Goal: Information Seeking & Learning: Learn about a topic

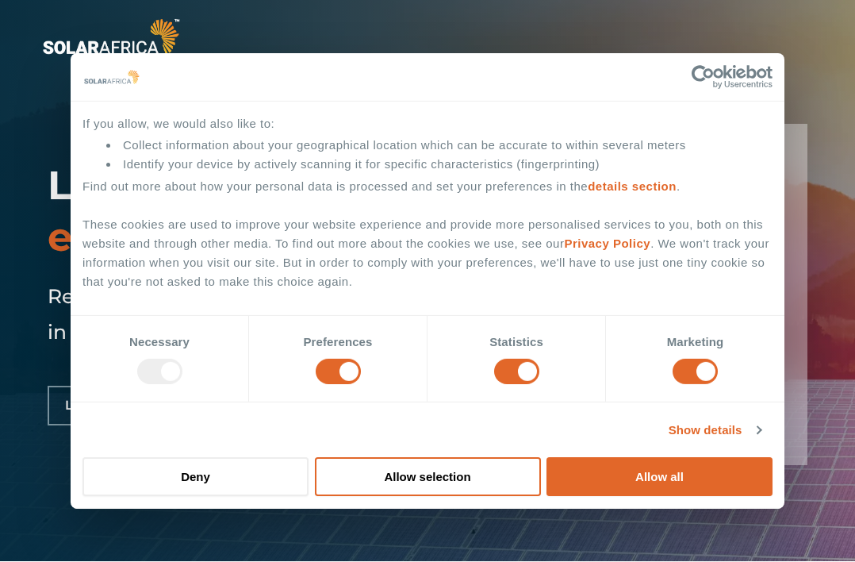
scroll to position [2, 0]
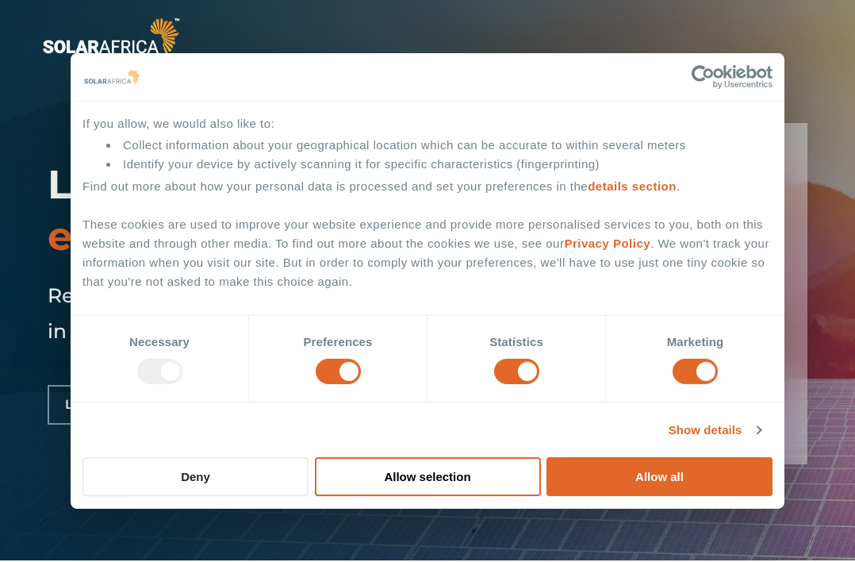
click at [237, 473] on button "Deny" at bounding box center [196, 476] width 226 height 39
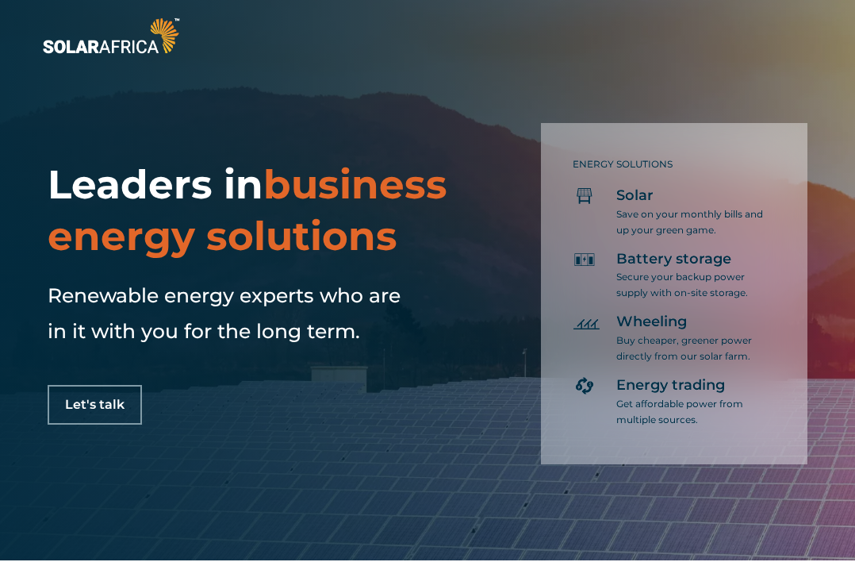
click at [403, 475] on div "Leaders in business energy solutions Renewable energy experts who are in it wit…" at bounding box center [427, 279] width 855 height 562
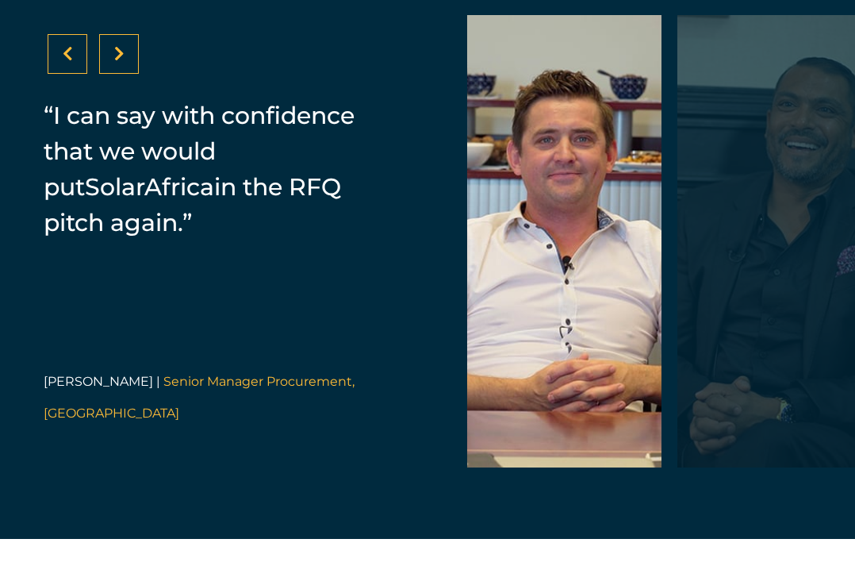
scroll to position [3226, 0]
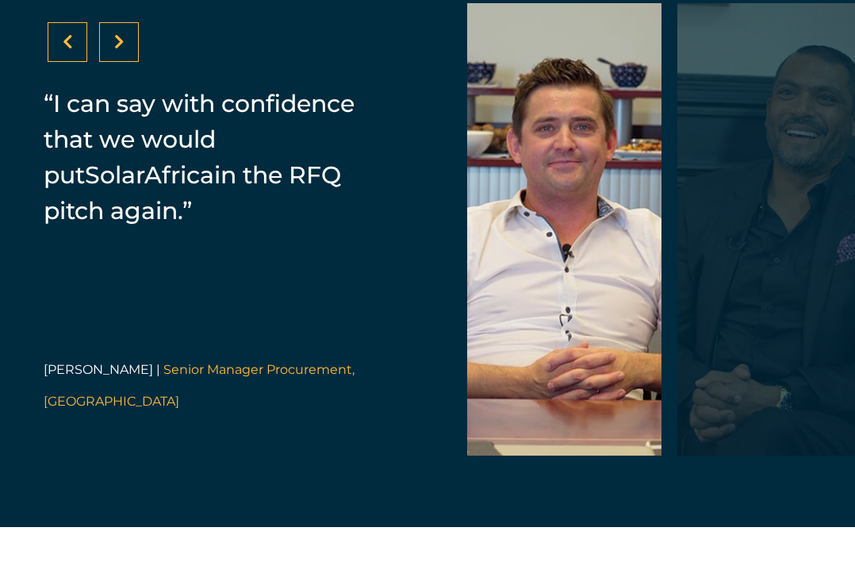
click at [125, 62] on div at bounding box center [119, 42] width 40 height 40
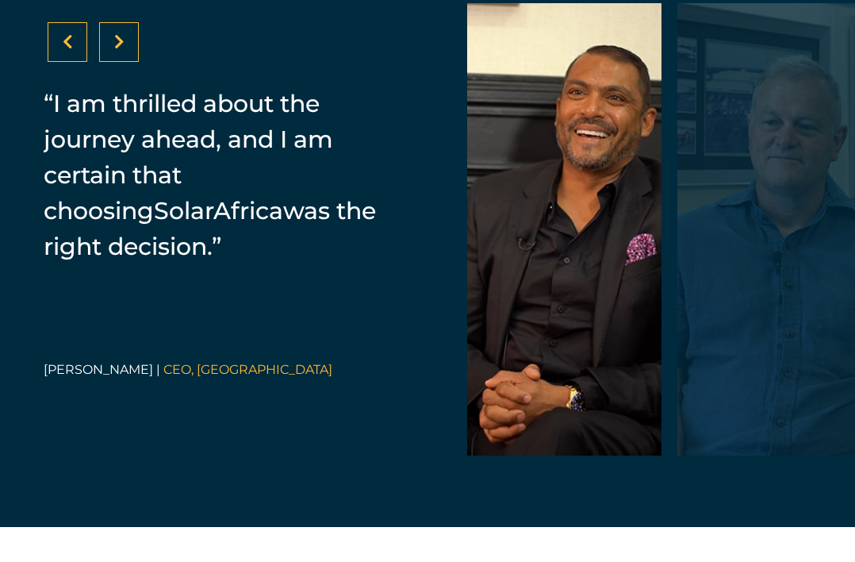
click at [125, 62] on div at bounding box center [119, 42] width 40 height 40
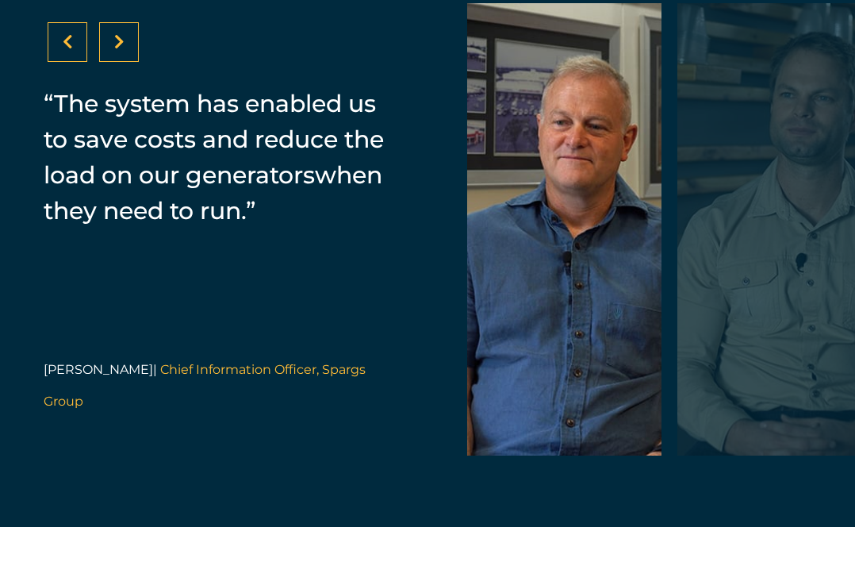
click at [125, 62] on div at bounding box center [119, 42] width 40 height 40
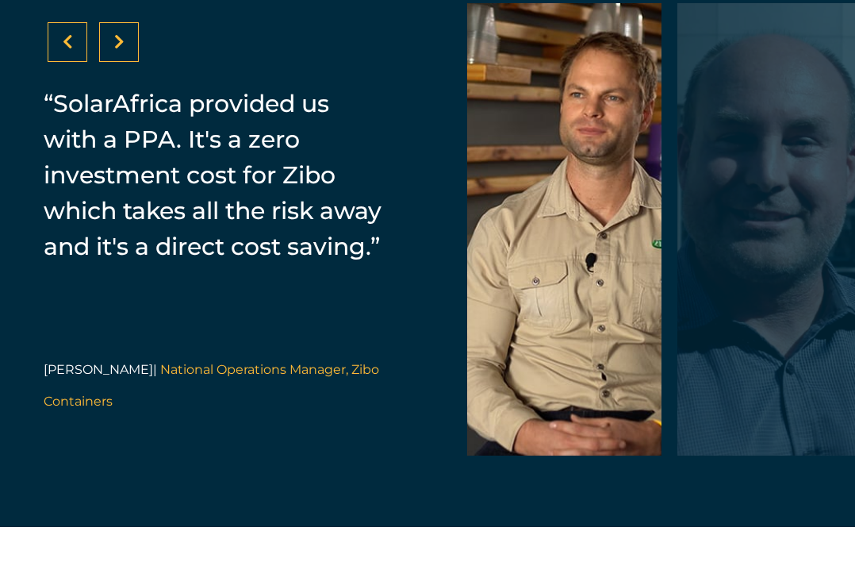
click at [125, 62] on div at bounding box center [119, 42] width 40 height 40
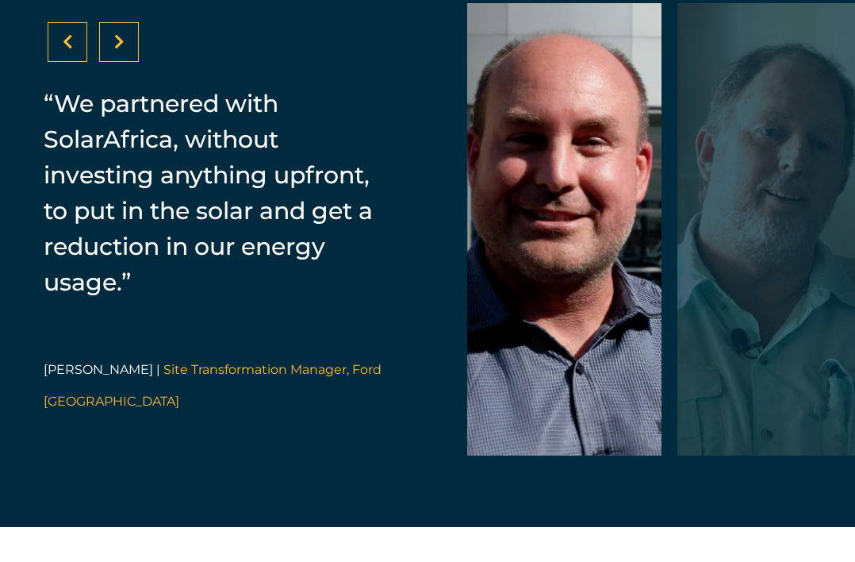
click at [125, 62] on div at bounding box center [119, 42] width 40 height 40
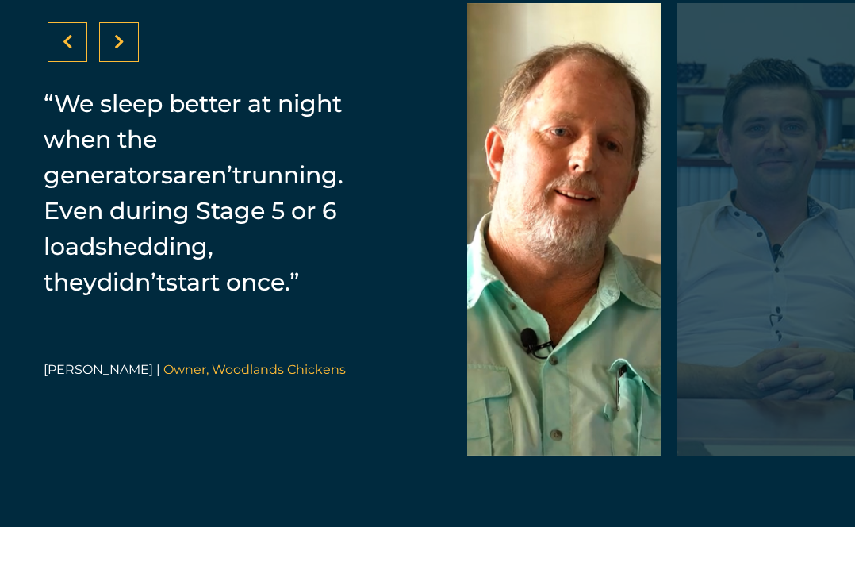
click at [125, 62] on div at bounding box center [119, 42] width 40 height 40
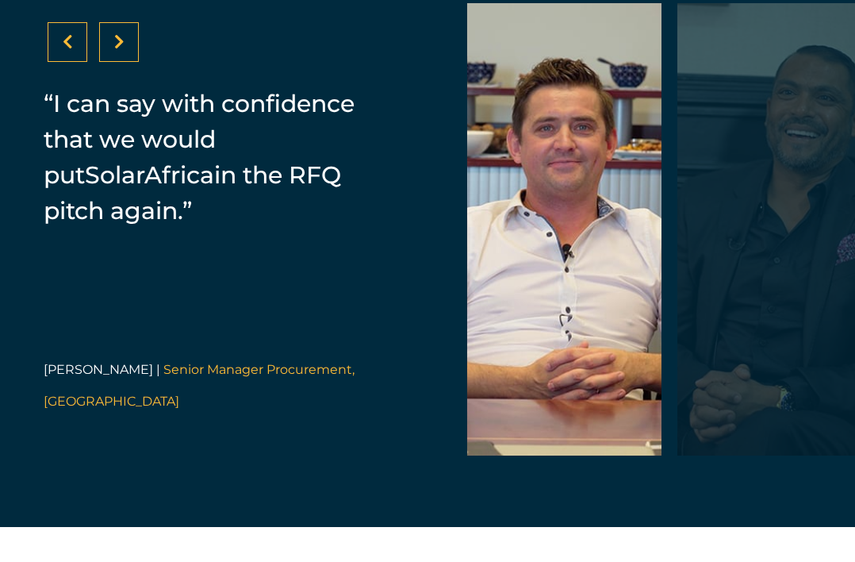
click at [125, 62] on div at bounding box center [119, 42] width 40 height 40
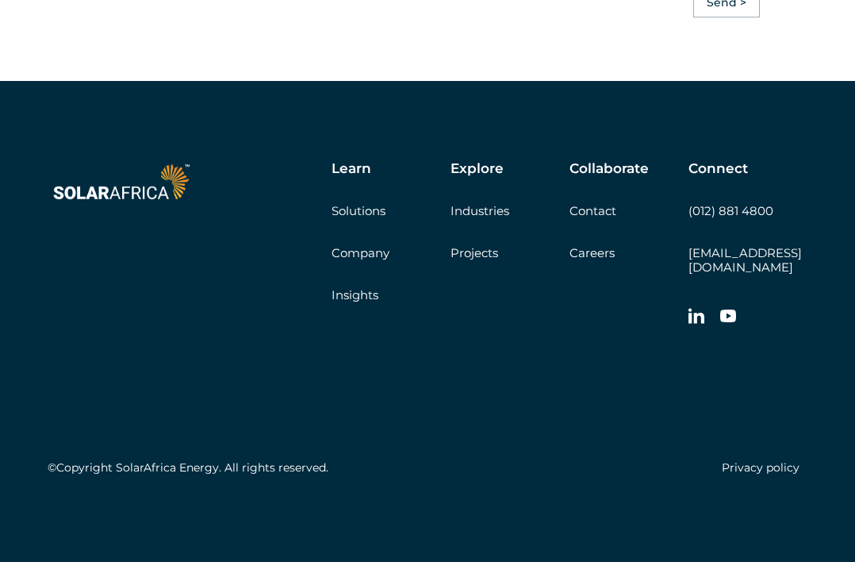
scroll to position [4452, 0]
click at [371, 218] on link "Solutions" at bounding box center [359, 210] width 54 height 15
